Goal: Browse casually

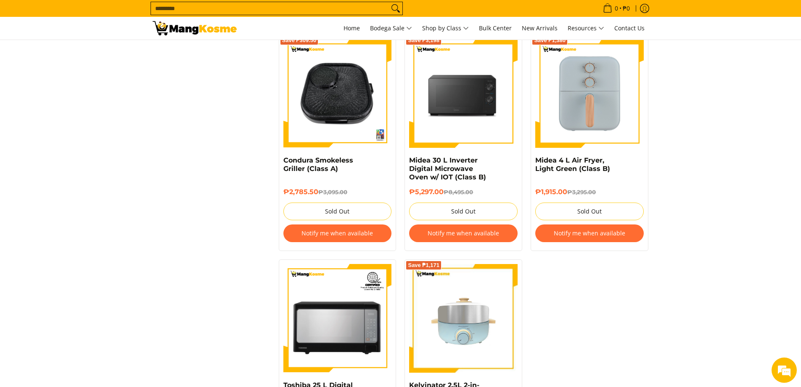
scroll to position [1178, 0]
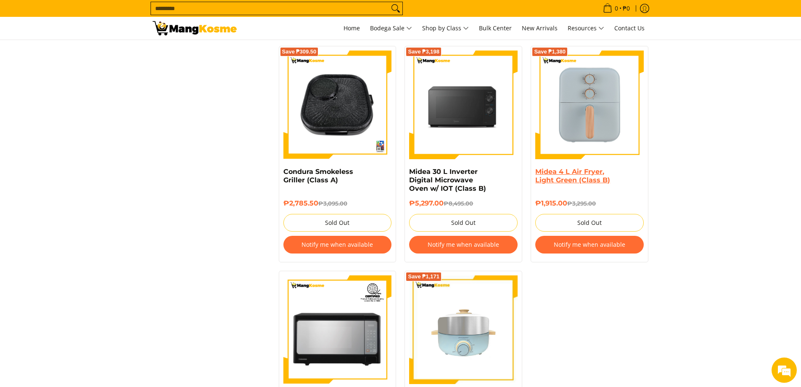
click at [583, 181] on link "Midea 4 L Air Fryer, Light Green (Class B)" at bounding box center [572, 175] width 75 height 16
click at [574, 182] on link "Midea 4 L Air Fryer, Light Green (Class B)" at bounding box center [572, 175] width 75 height 16
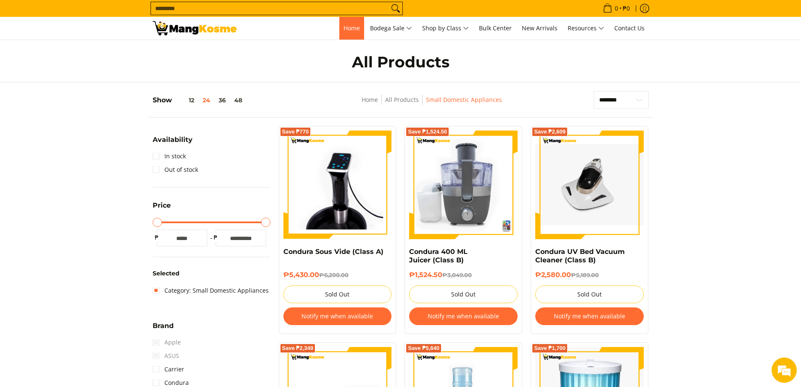
click at [356, 27] on span "Home" at bounding box center [352, 28] width 16 height 8
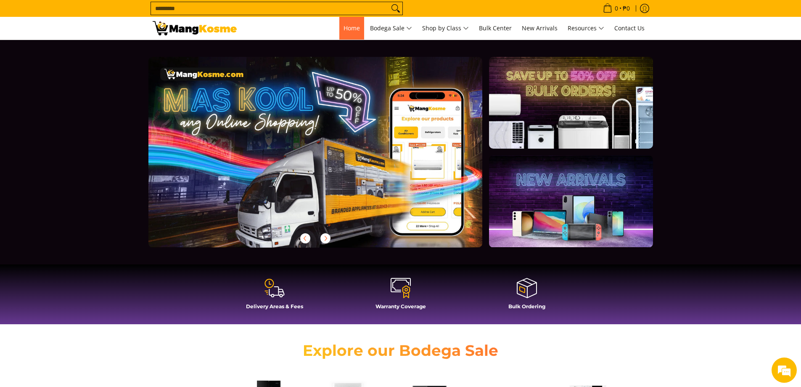
click at [352, 26] on span "Home" at bounding box center [352, 28] width 16 height 8
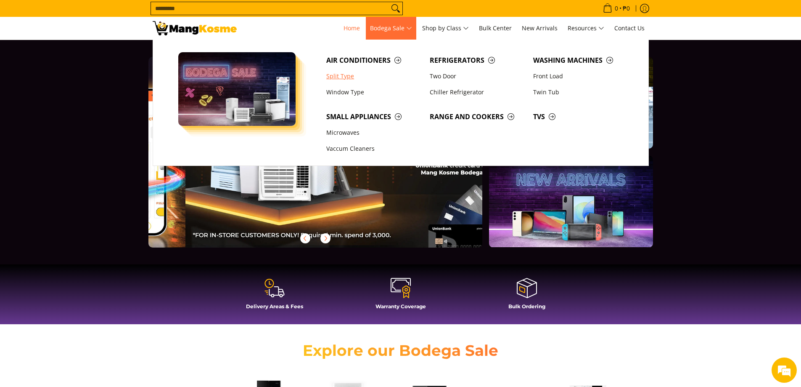
scroll to position [0, 334]
